Goal: Check status

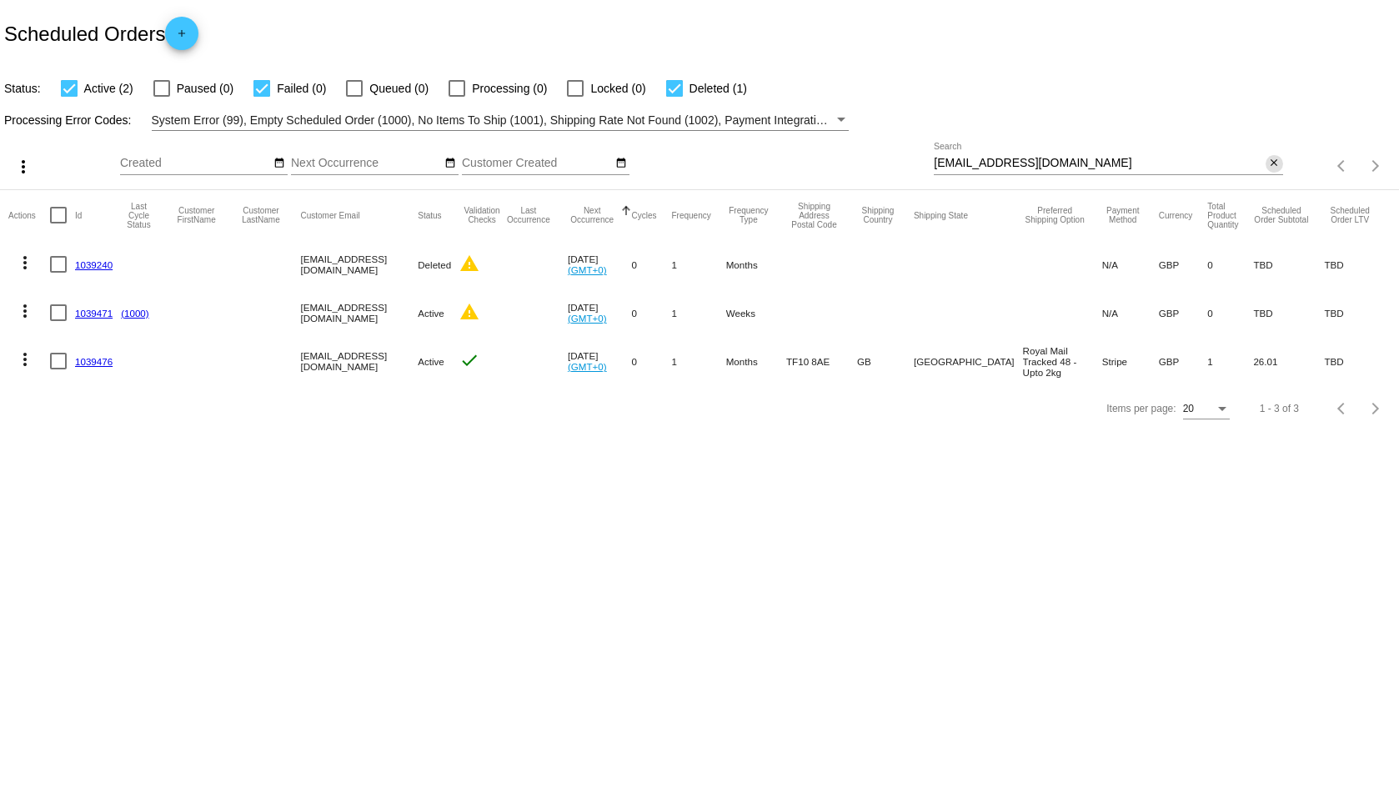
click at [1270, 160] on mat-icon "close" at bounding box center [1274, 163] width 12 height 13
click at [1265, 167] on mat-icon "search" at bounding box center [1273, 166] width 20 height 26
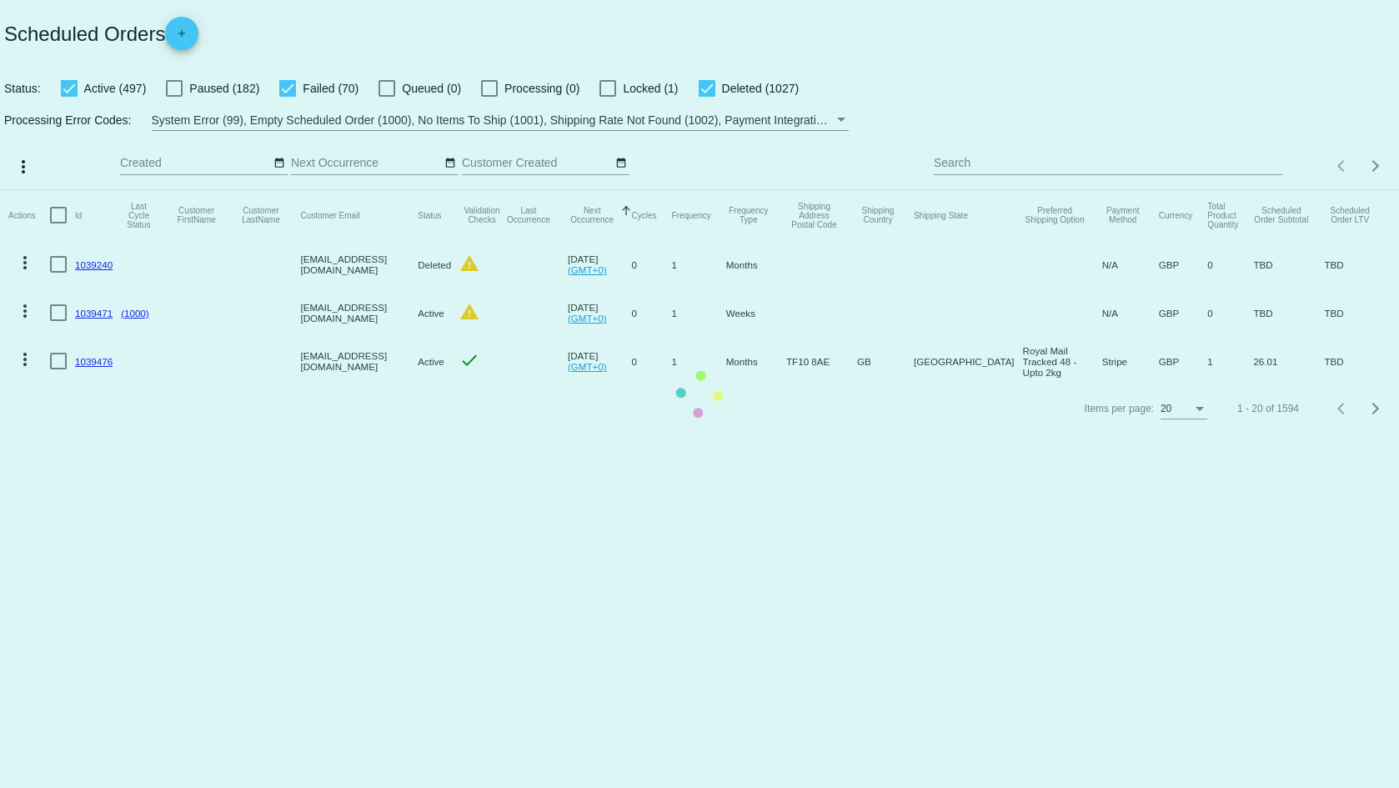
click at [1180, 190] on mat-table "Actions Id Last Cycle Status Customer FirstName Customer LastName Customer Emai…" at bounding box center [699, 287] width 1399 height 195
click at [1175, 190] on mat-table "Actions Id Last Cycle Status Customer FirstName Customer LastName Customer Emai…" at bounding box center [699, 287] width 1399 height 195
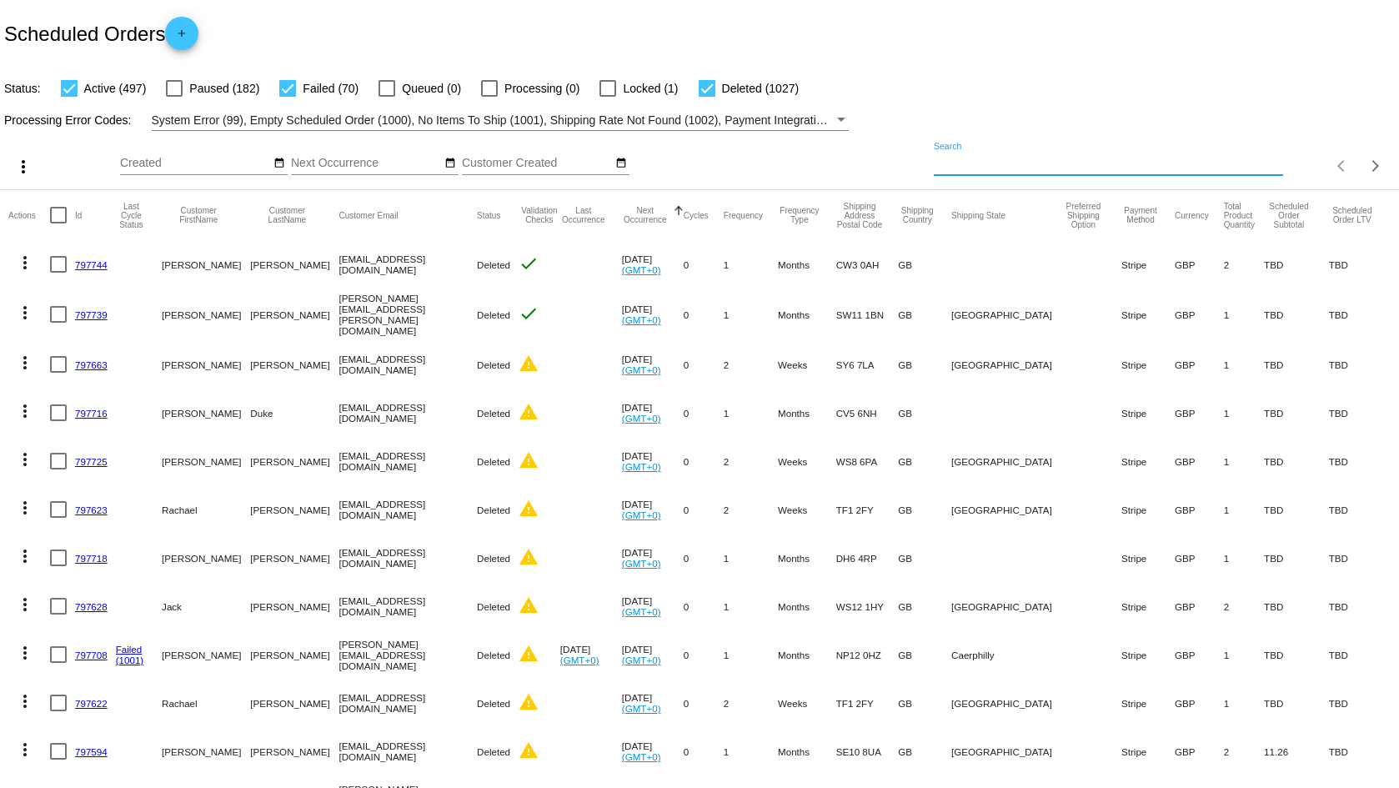
click at [1172, 160] on input "Search" at bounding box center [1108, 163] width 348 height 13
paste input "[EMAIL_ADDRESS][DOMAIN_NAME]"
type input "[EMAIL_ADDRESS][DOMAIN_NAME]"
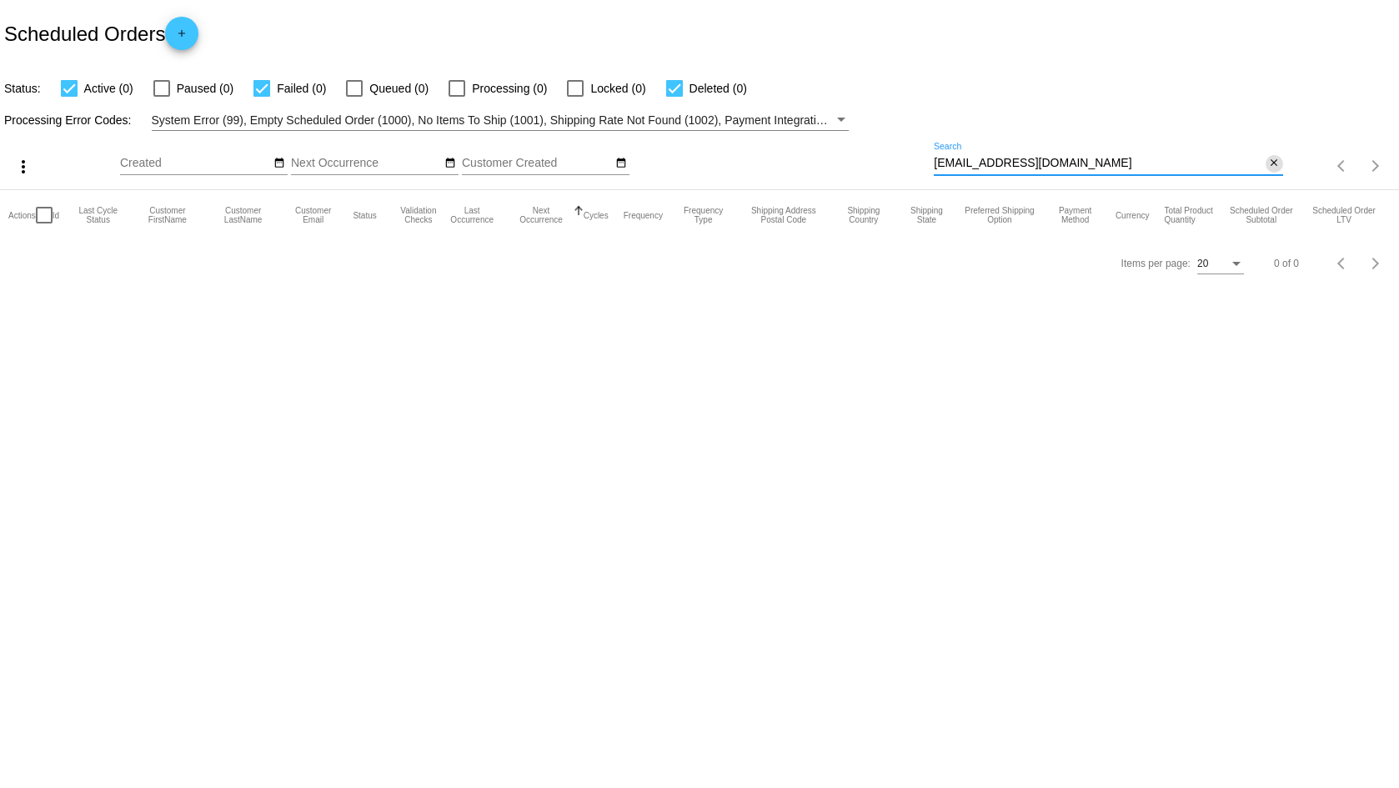
click at [1276, 162] on mat-icon "close" at bounding box center [1274, 163] width 12 height 13
